Goal: Task Accomplishment & Management: Use online tool/utility

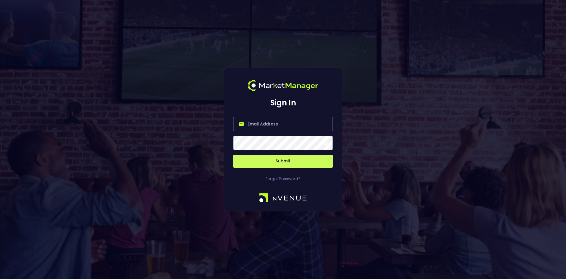
click at [273, 120] on input "email" at bounding box center [283, 124] width 100 height 14
type input "jorgen@nvenue.com"
click at [287, 160] on button "Submit" at bounding box center [283, 161] width 100 height 13
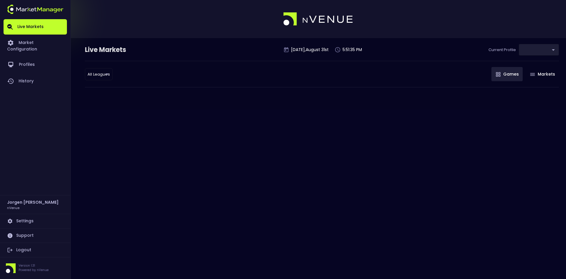
type input "0d810fa5-e353-4d9c-b11d-31f095cae871"
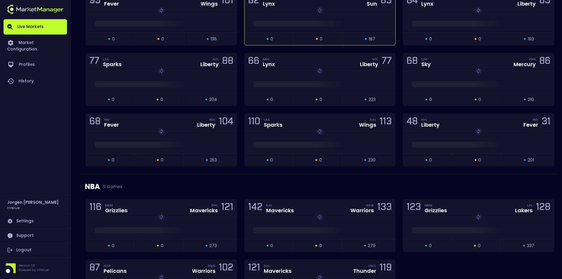
scroll to position [677, 0]
